Goal: Information Seeking & Learning: Find specific page/section

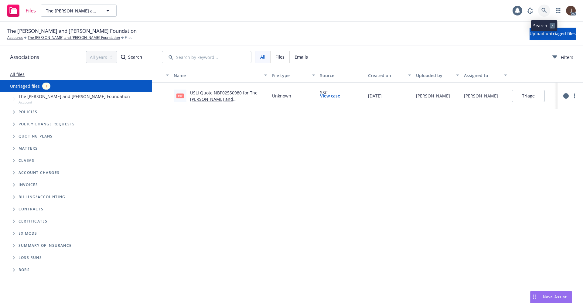
click at [541, 10] on link at bounding box center [544, 11] width 12 height 12
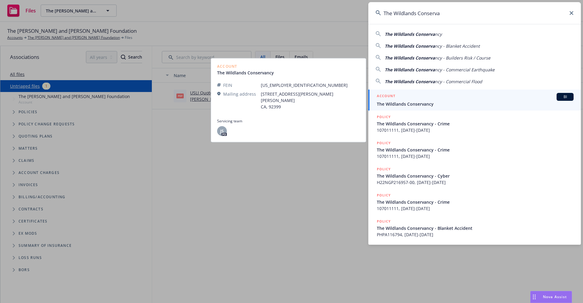
type input "The Wildlands Conserva"
click at [425, 102] on span "The Wildlands Conservancy" at bounding box center [475, 104] width 197 height 6
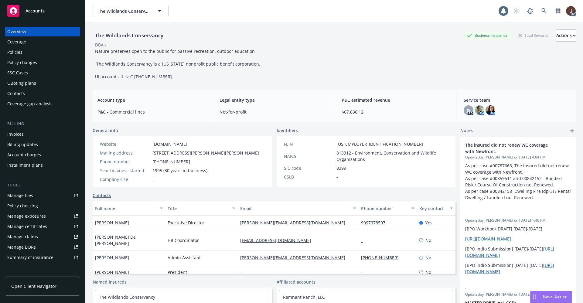
click at [12, 52] on div "Policies" at bounding box center [14, 52] width 15 height 10
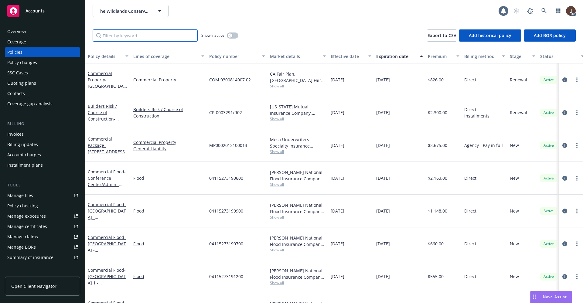
click at [113, 34] on input "Filter by keyword..." at bounding box center [145, 35] width 105 height 12
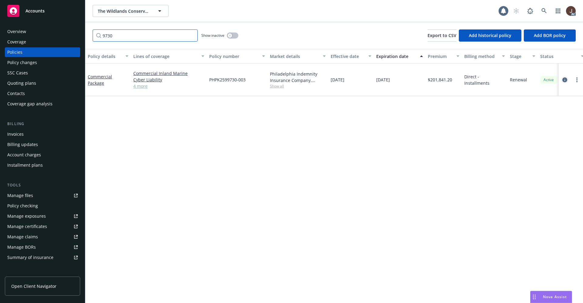
type input "9730"
click at [566, 80] on icon "circleInformation" at bounding box center [564, 79] width 5 height 5
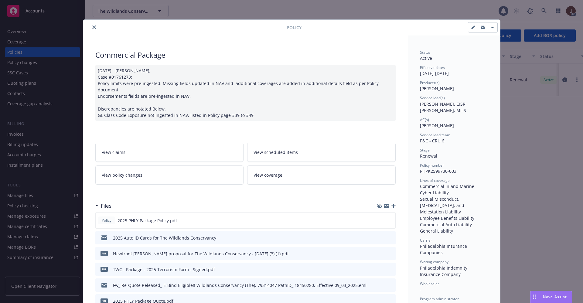
scroll to position [91, 0]
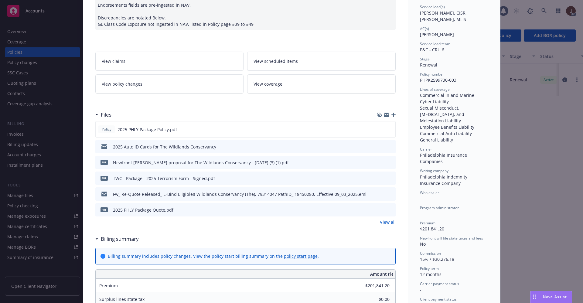
click at [387, 219] on link "View all" at bounding box center [388, 222] width 16 height 6
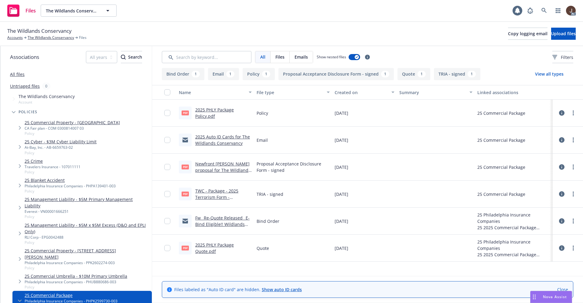
click at [317, 22] on div "The Wildlands Conservancy Accounts The Wildlands Conservancy Files Copy logging…" at bounding box center [291, 34] width 583 height 24
click at [46, 39] on link "The Wildlands Conservancy" at bounding box center [51, 37] width 46 height 5
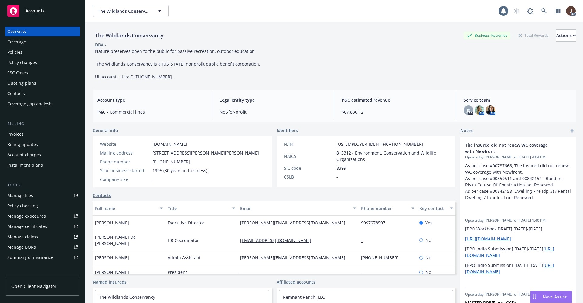
click at [17, 52] on div "Policies" at bounding box center [14, 52] width 15 height 10
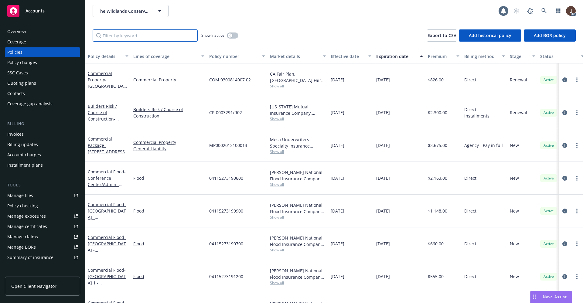
click at [122, 38] on input "Filter by keyword..." at bounding box center [145, 35] width 105 height 12
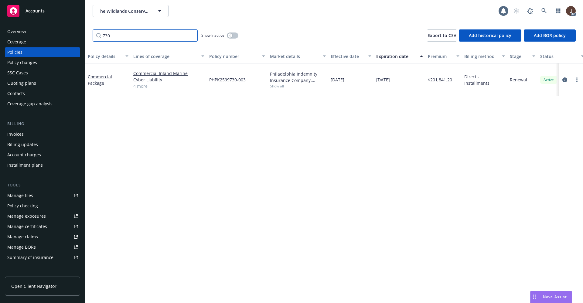
type input "730"
click at [235, 37] on button "button" at bounding box center [233, 35] width 12 height 6
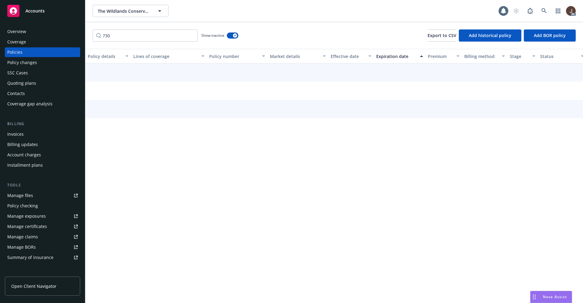
click at [277, 33] on div "730 Show inactive Export to CSV Add historical policy Add BOR policy" at bounding box center [333, 35] width 497 height 27
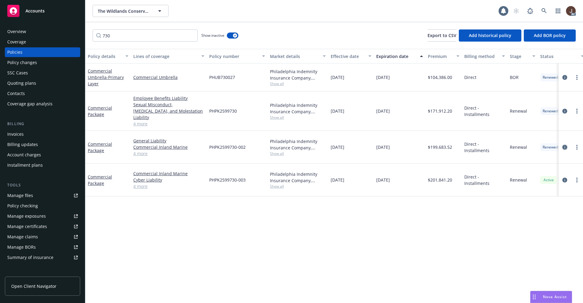
click at [564, 145] on icon "circleInformation" at bounding box center [564, 147] width 5 height 5
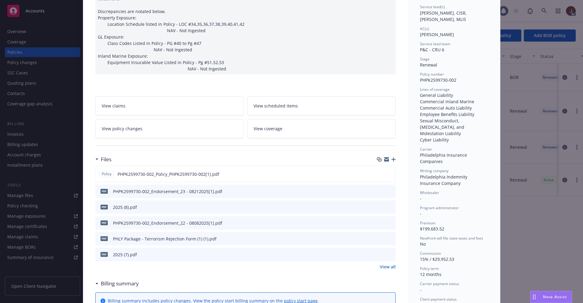
scroll to position [137, 0]
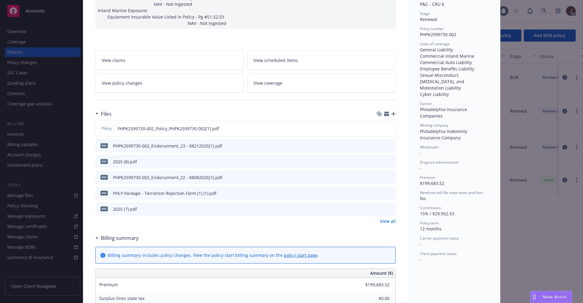
click at [386, 218] on link "View all" at bounding box center [388, 221] width 16 height 6
